Goal: Task Accomplishment & Management: Complete application form

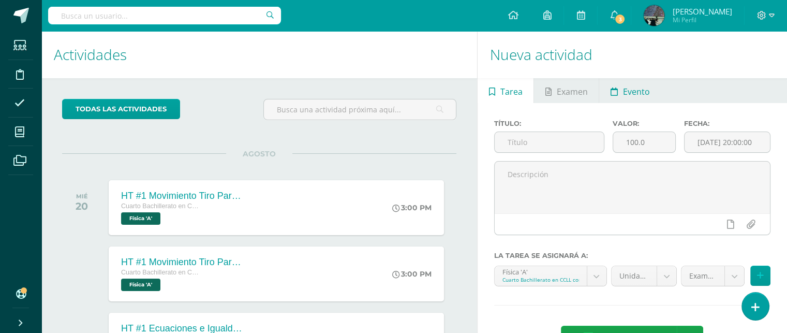
click at [629, 90] on span "Evento" at bounding box center [636, 91] width 27 height 25
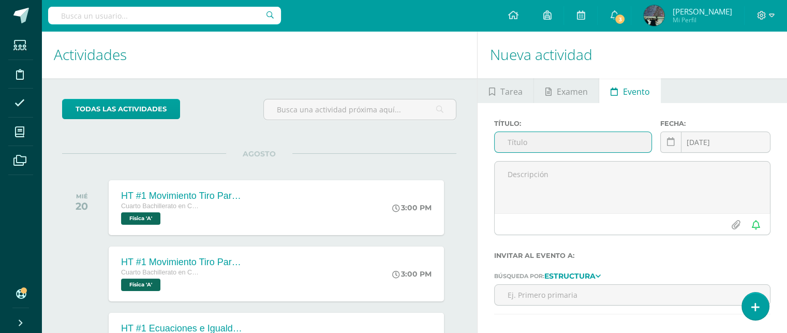
click at [510, 144] on input "text" at bounding box center [573, 142] width 157 height 20
type input "f"
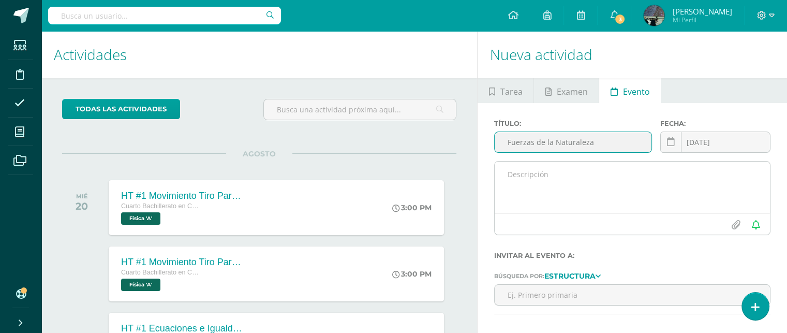
type input "Fuerzas de la Naturaleza"
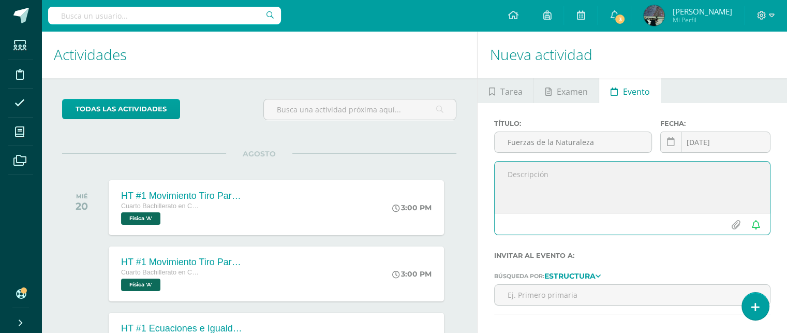
click at [532, 173] on textarea at bounding box center [632, 188] width 275 height 52
type textarea "t"
click at [583, 163] on textarea at bounding box center [632, 188] width 275 height 52
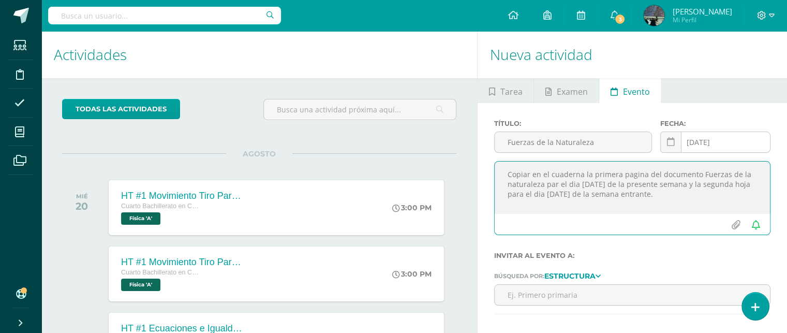
type textarea "Copiar en el cuaderna la primera pagina del documento Fuerzas de la naturaleza …"
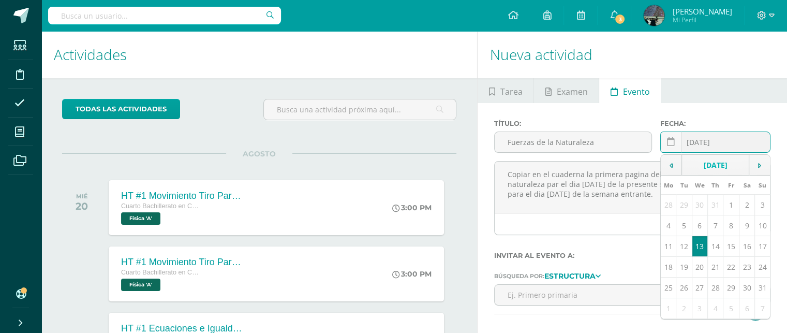
click at [703, 147] on div "2025-08-13 August, 2025 Mo Tu We Th Fr Sa Su 28 29 30 31 1 2 3 4 5 6 7 8 9 10 1…" at bounding box center [716, 147] width 110 height 30
click at [715, 246] on td "14" at bounding box center [716, 246] width 16 height 21
type input "2025-08-14"
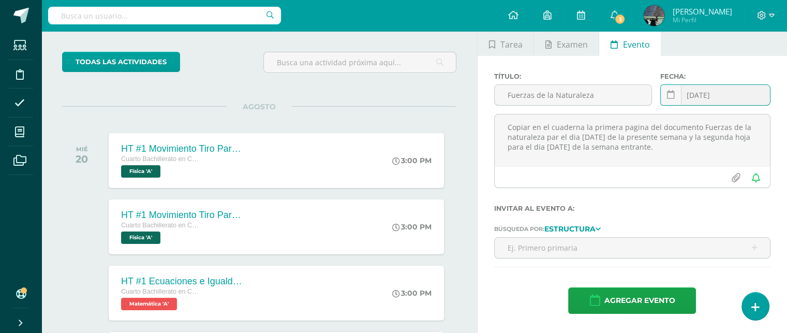
scroll to position [104, 0]
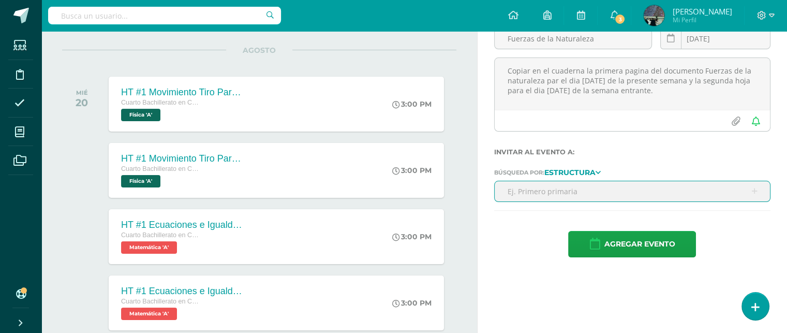
click at [560, 190] on input "text" at bounding box center [632, 191] width 275 height 20
type input "cuarto"
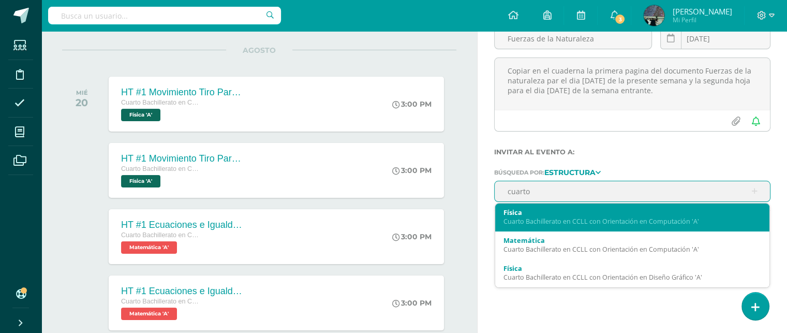
click at [551, 219] on div "Cuarto Bachillerato en CCLL con Orientación en Computación 'A'" at bounding box center [633, 221] width 258 height 9
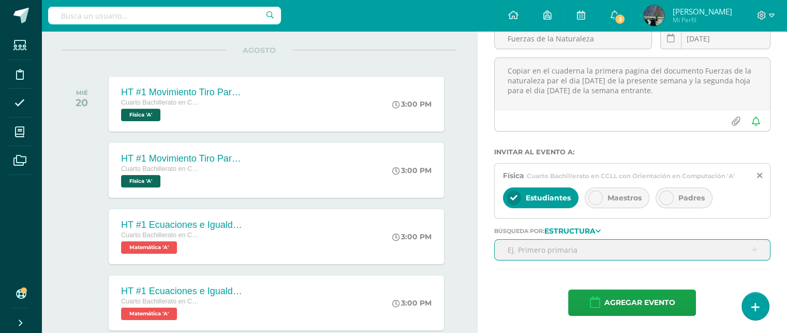
click at [548, 253] on input "text" at bounding box center [632, 250] width 275 height 20
type input "cua"
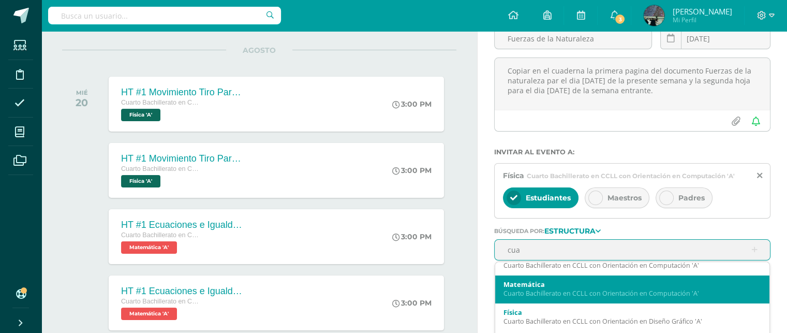
scroll to position [27, 0]
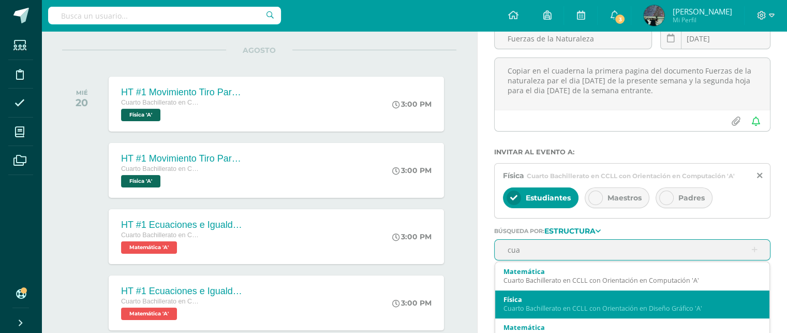
click at [551, 309] on div "Cuarto Bachillerato en CCLL con Orientación en Diseño Gráfico 'A'" at bounding box center [633, 308] width 258 height 9
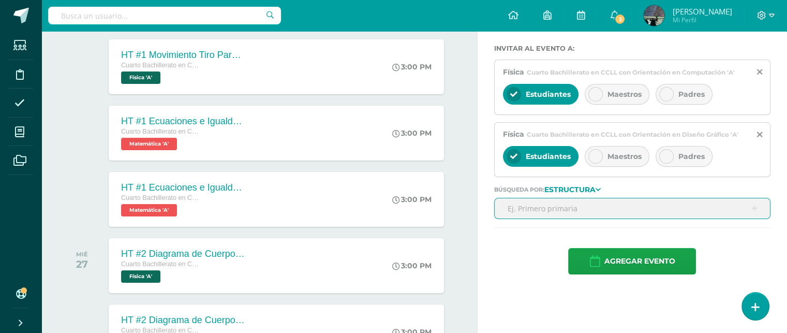
scroll to position [0, 0]
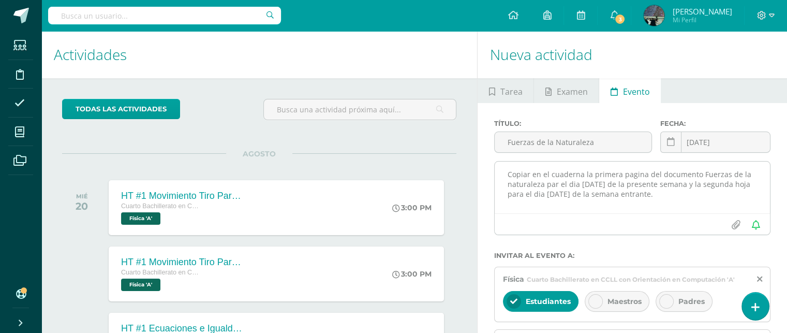
click at [582, 173] on textarea "Copiar en el cuaderna la primera pagina del documento Fuerzas de la naturaleza …" at bounding box center [632, 188] width 275 height 52
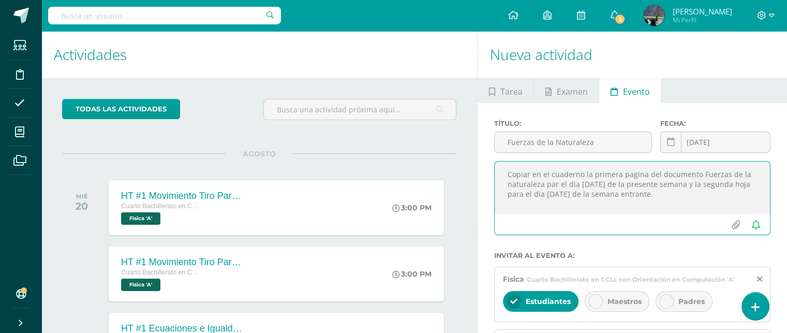
click at [557, 184] on textarea "Copiar en el cuaderno la primera pagina del documento Fuerzas de la naturaleza …" at bounding box center [632, 188] width 275 height 52
type textarea "Copiar en el cuaderno la primera pagina del documento Fuerzas de la naturaleza …"
click at [736, 223] on input "file" at bounding box center [736, 225] width 20 height 20
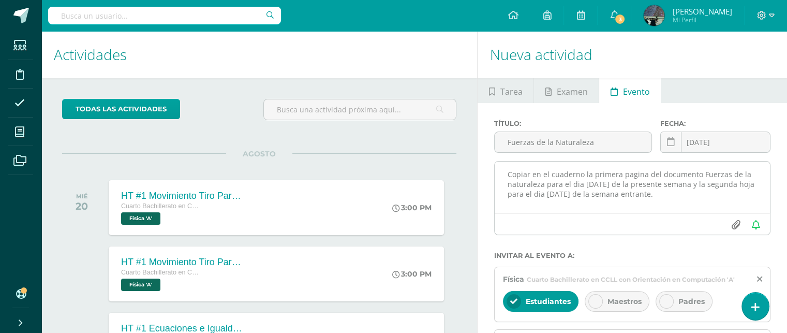
type input "C:\fakepath\FUERZAS DE LA NATURALEZA 2025.pdf"
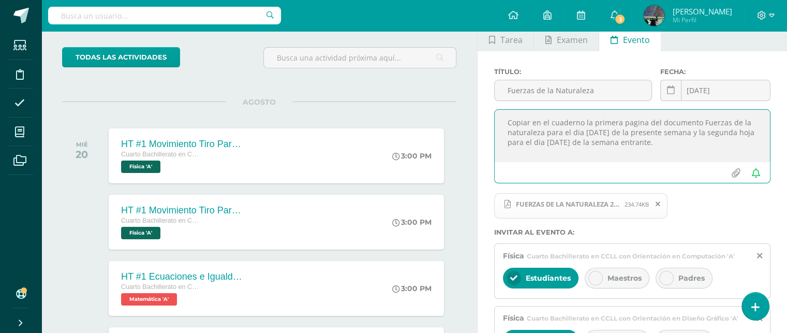
scroll to position [207, 0]
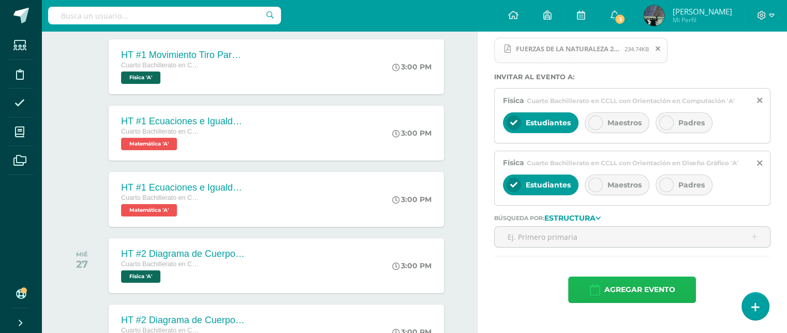
click at [646, 285] on span "Agregar evento" at bounding box center [639, 289] width 71 height 25
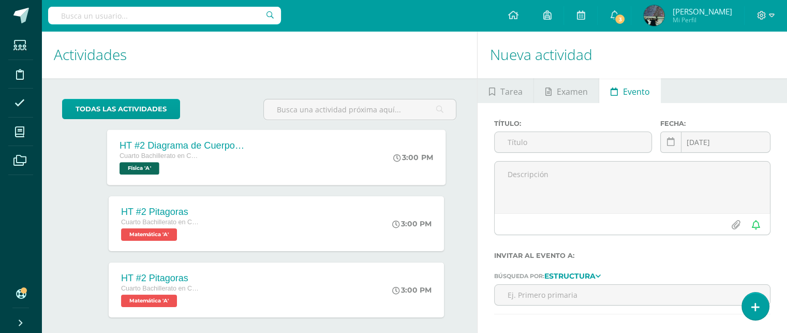
click at [254, 165] on div "HT #2 Diagrama de Cuerpo Libre Cuarto Bachillerato en CCLL con Orientación en D…" at bounding box center [182, 156] width 151 height 55
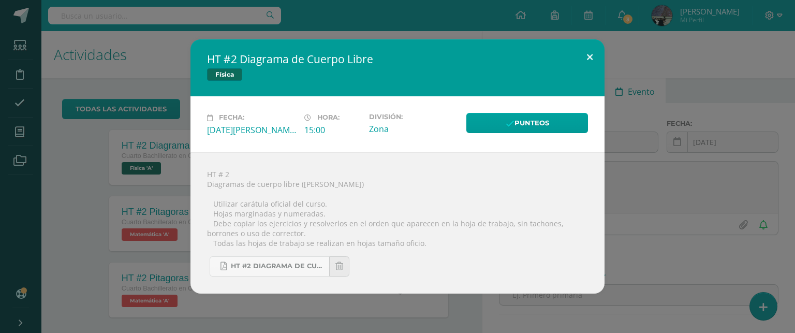
click at [591, 54] on button at bounding box center [590, 56] width 30 height 35
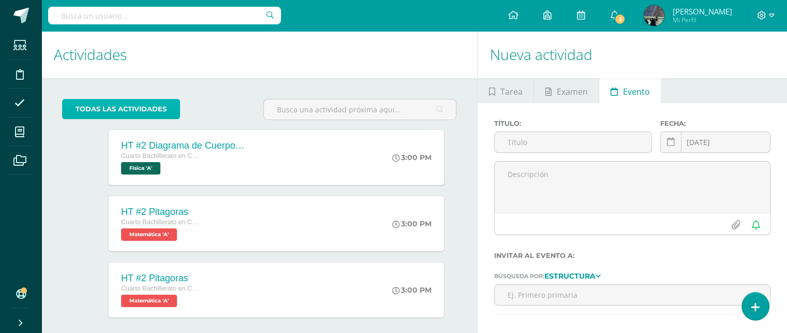
click at [101, 107] on link "todas las Actividades" at bounding box center [121, 109] width 118 height 20
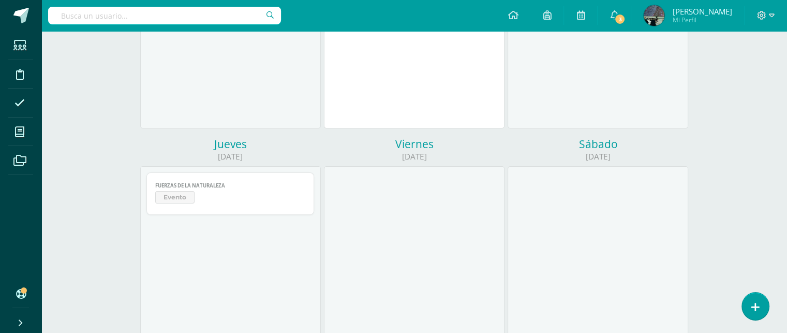
scroll to position [259, 0]
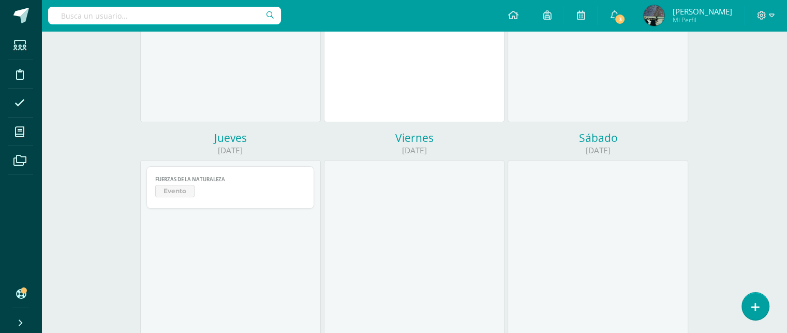
click at [218, 197] on span "Evento" at bounding box center [230, 192] width 151 height 15
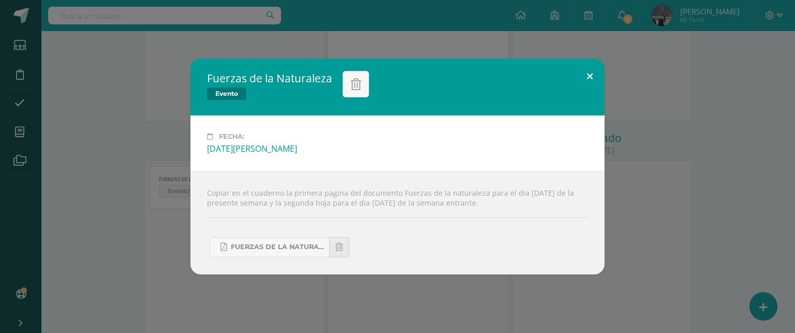
click at [589, 74] on button at bounding box center [590, 76] width 30 height 35
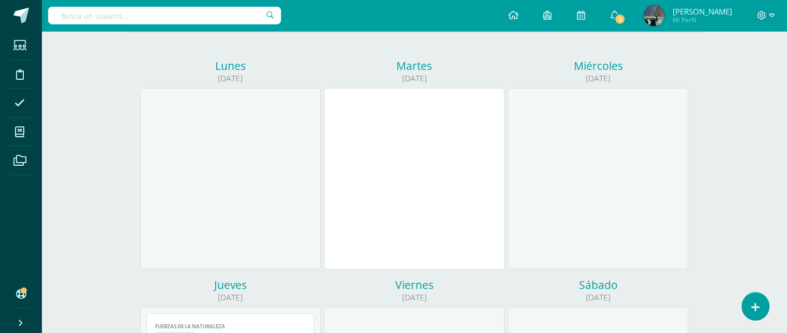
scroll to position [0, 0]
